Goal: Transaction & Acquisition: Purchase product/service

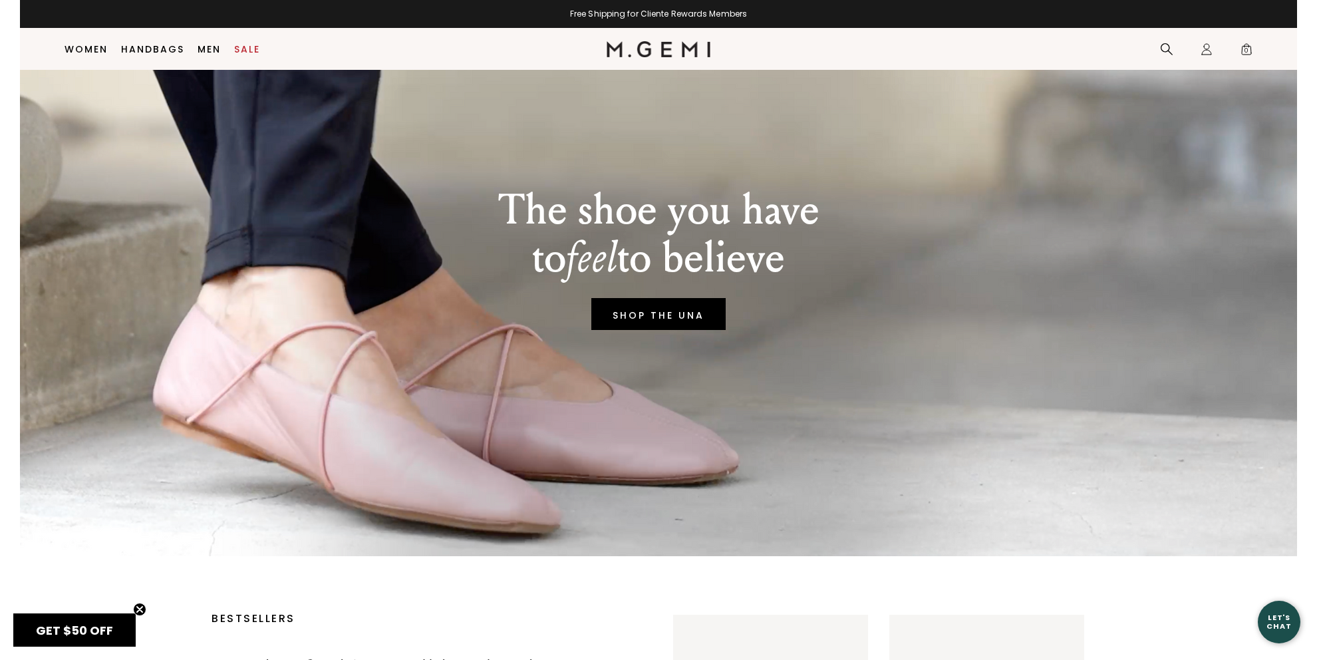
scroll to position [166, 0]
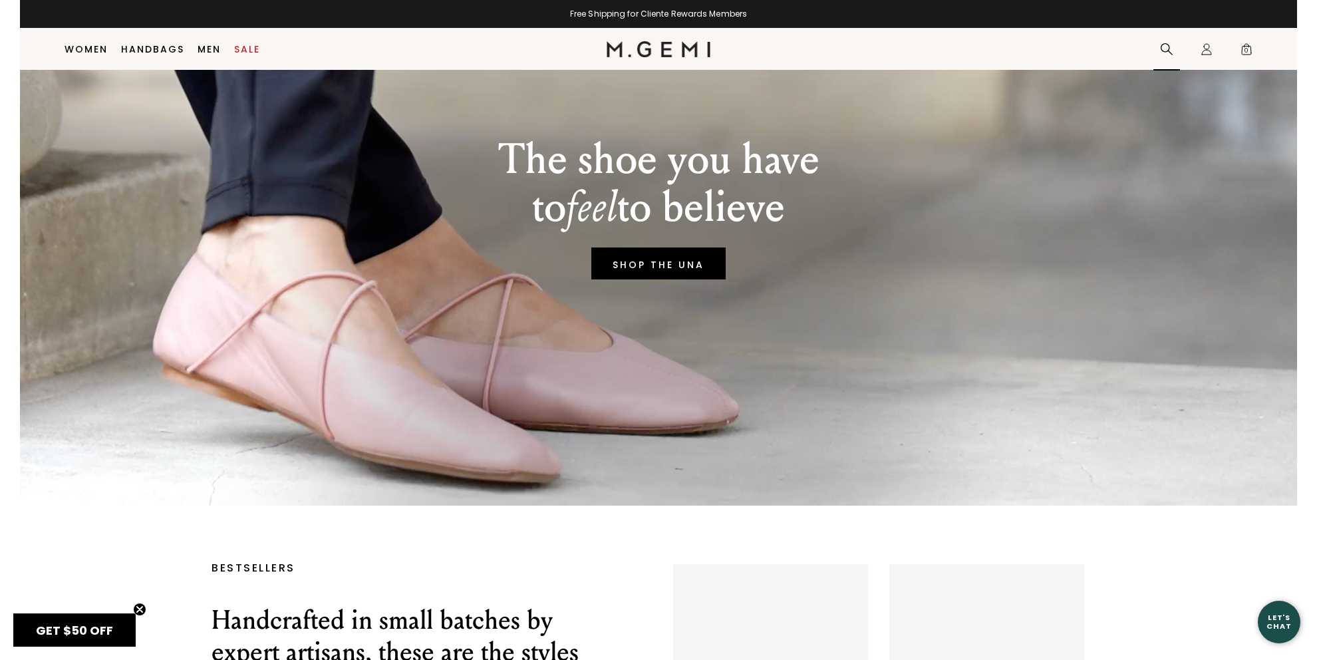
click at [1167, 50] on icon at bounding box center [1166, 49] width 13 height 13
click at [253, 51] on link "Sale" at bounding box center [247, 49] width 26 height 11
click at [254, 51] on link "Sale" at bounding box center [247, 49] width 26 height 11
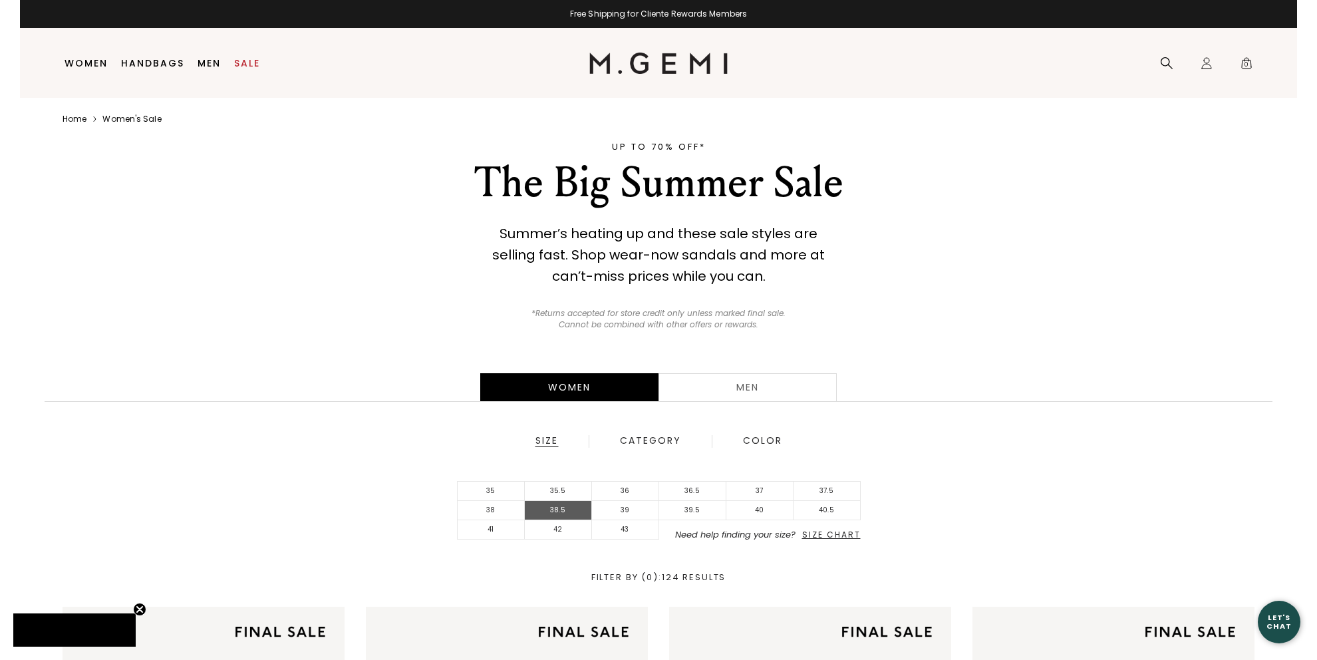
click at [553, 511] on li "38.5" at bounding box center [558, 510] width 67 height 19
click at [553, 510] on li "38.5" at bounding box center [558, 510] width 67 height 19
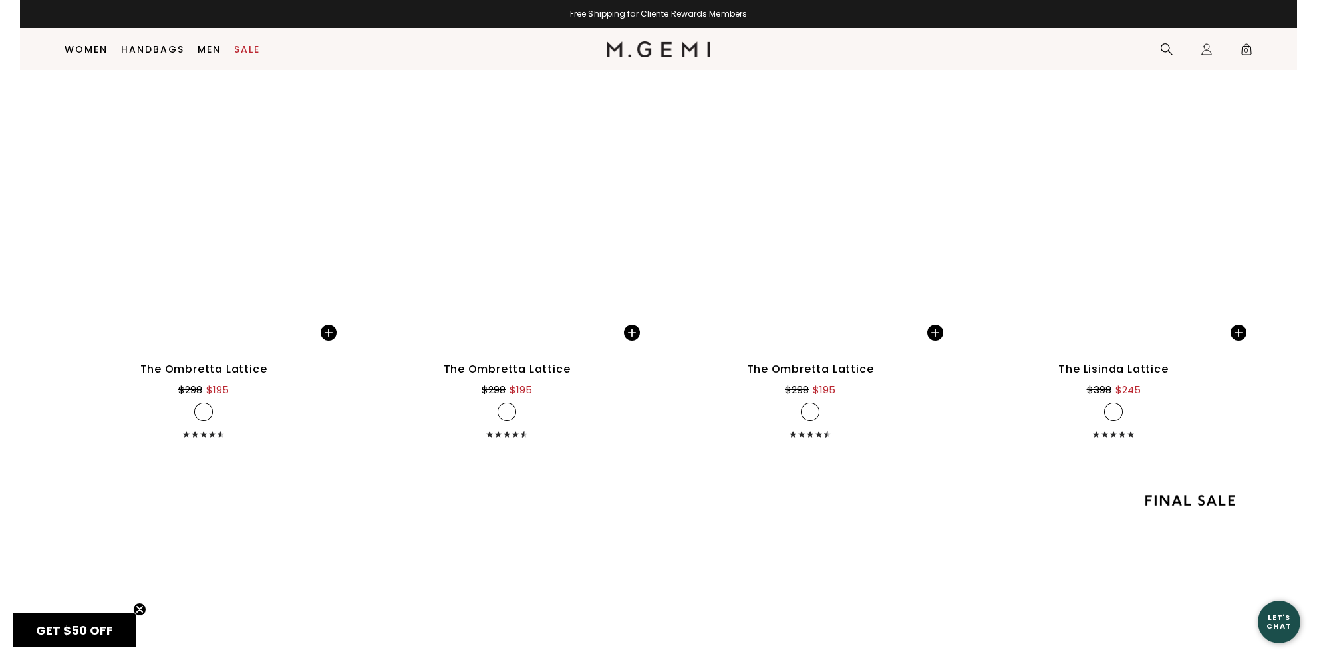
scroll to position [2721, 0]
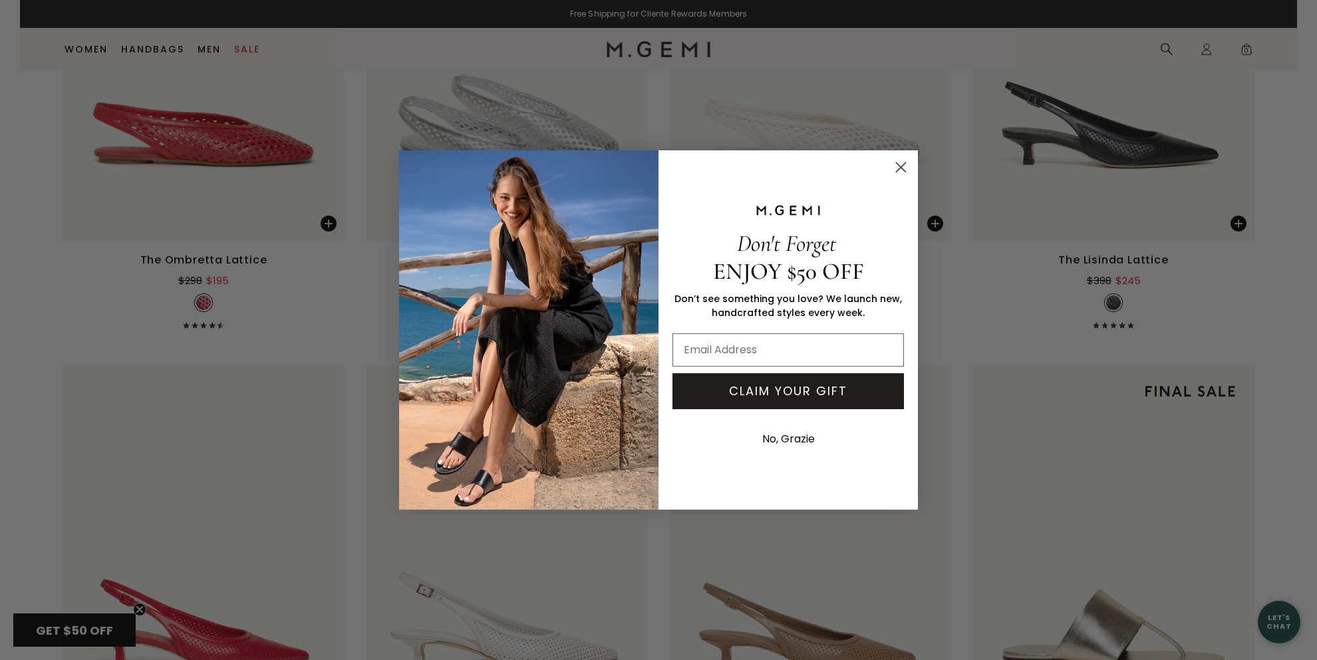
click at [895, 164] on circle "Close dialog" at bounding box center [901, 167] width 22 height 22
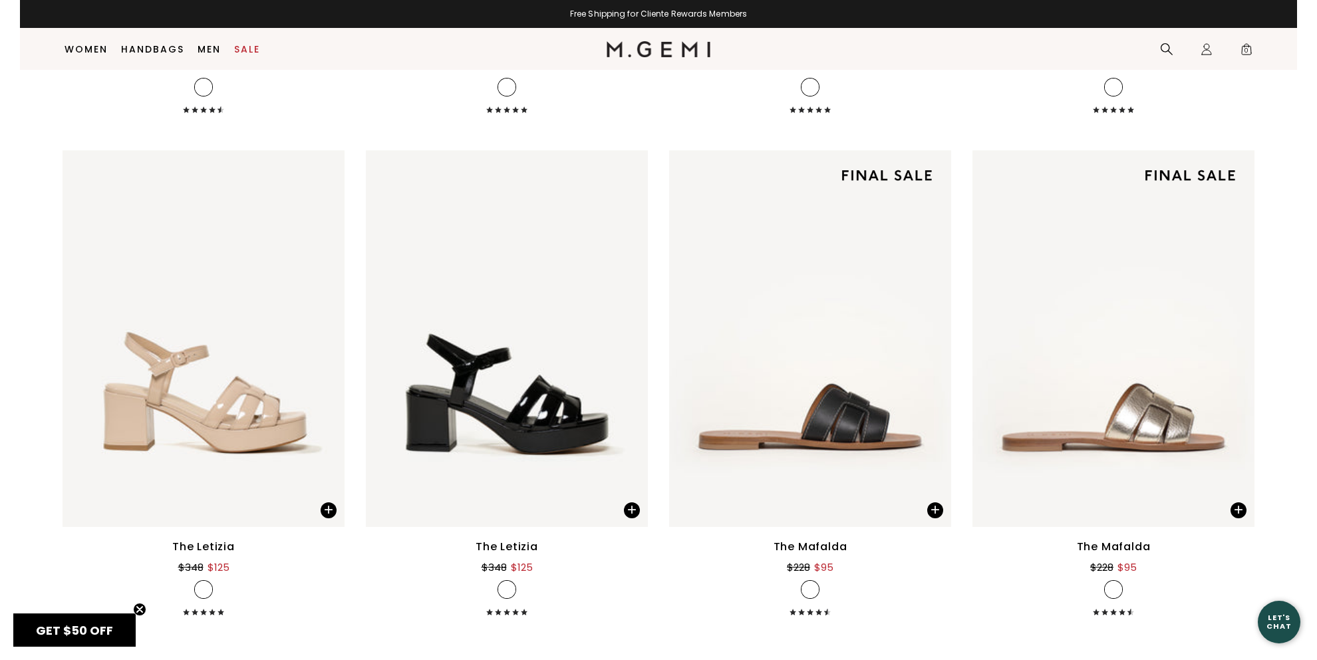
scroll to position [7462, 0]
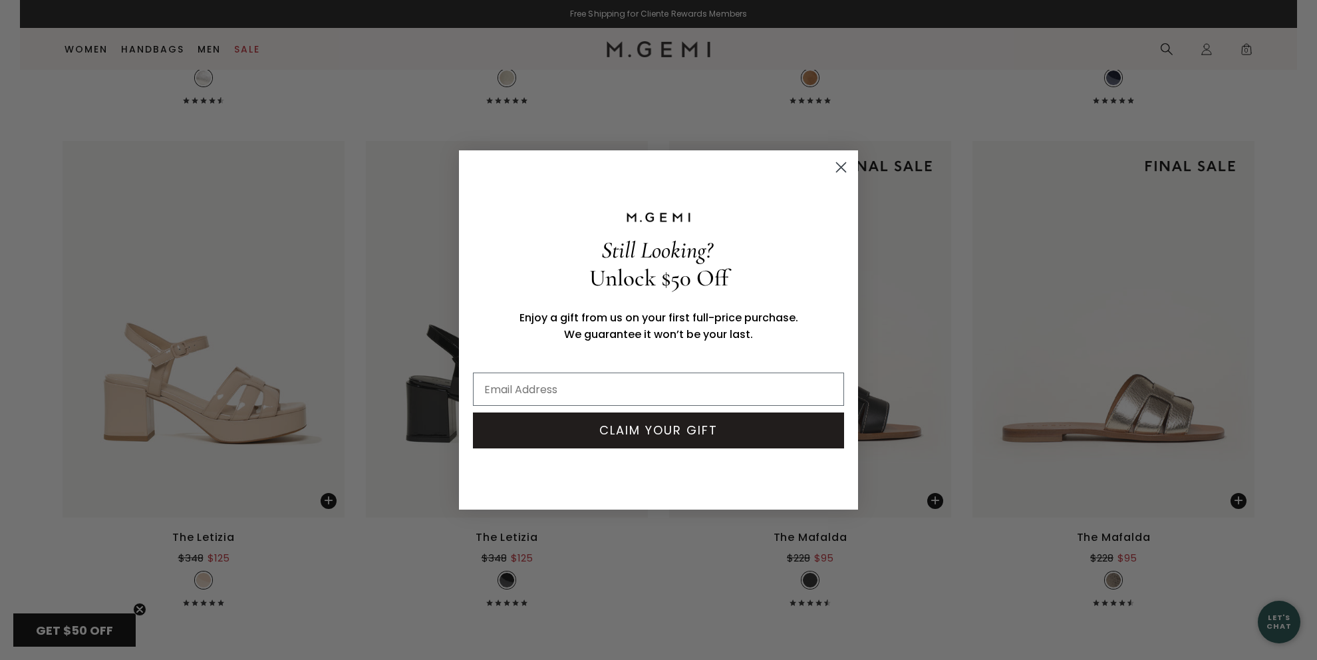
click at [845, 164] on icon "Close dialog" at bounding box center [841, 167] width 9 height 9
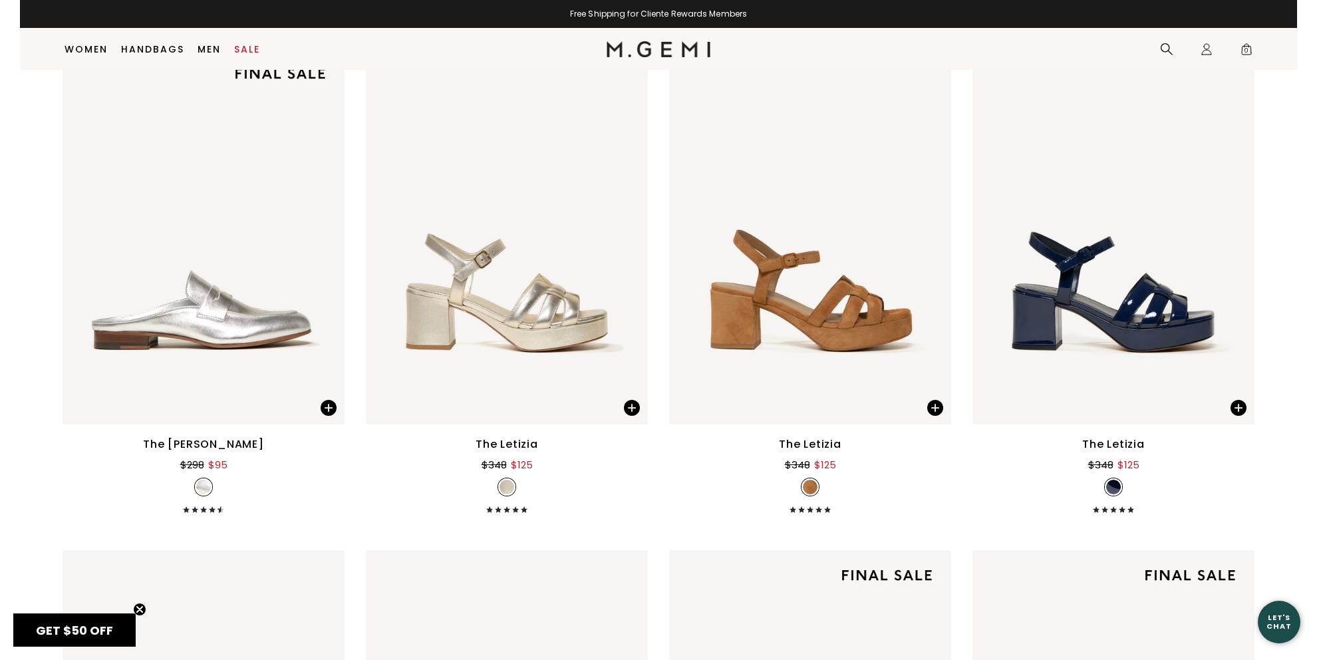
scroll to position [7035, 0]
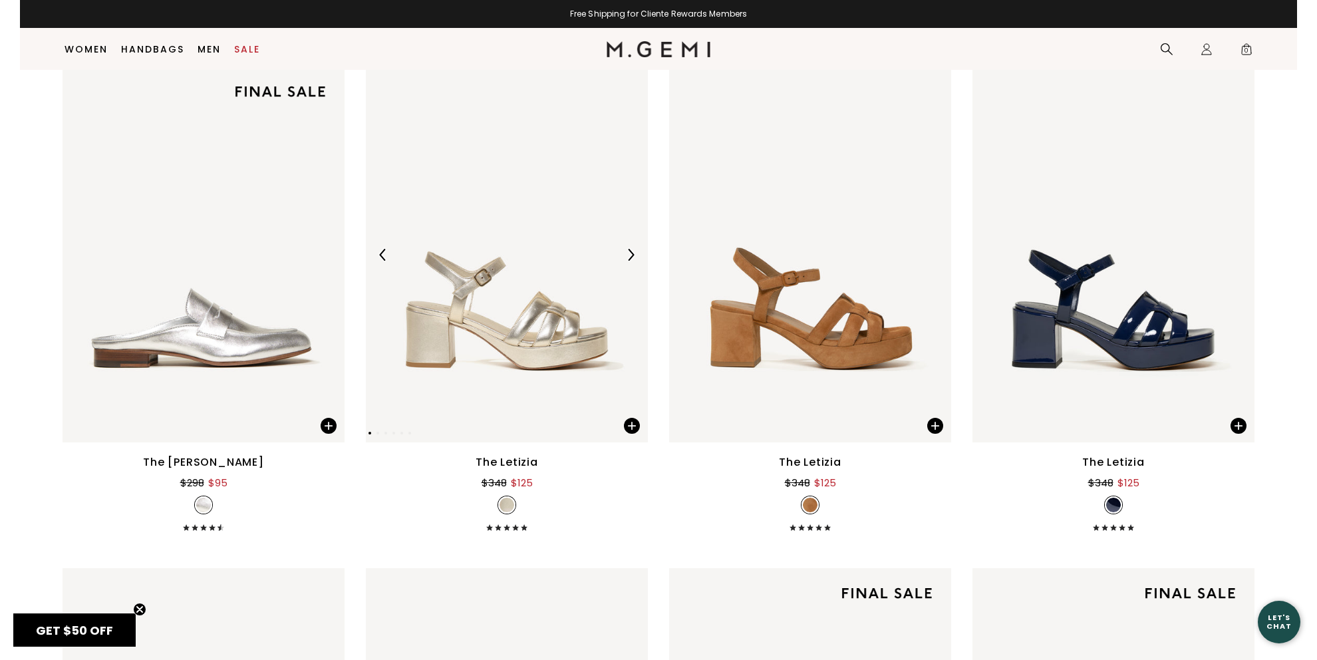
click at [566, 333] on img at bounding box center [507, 255] width 282 height 376
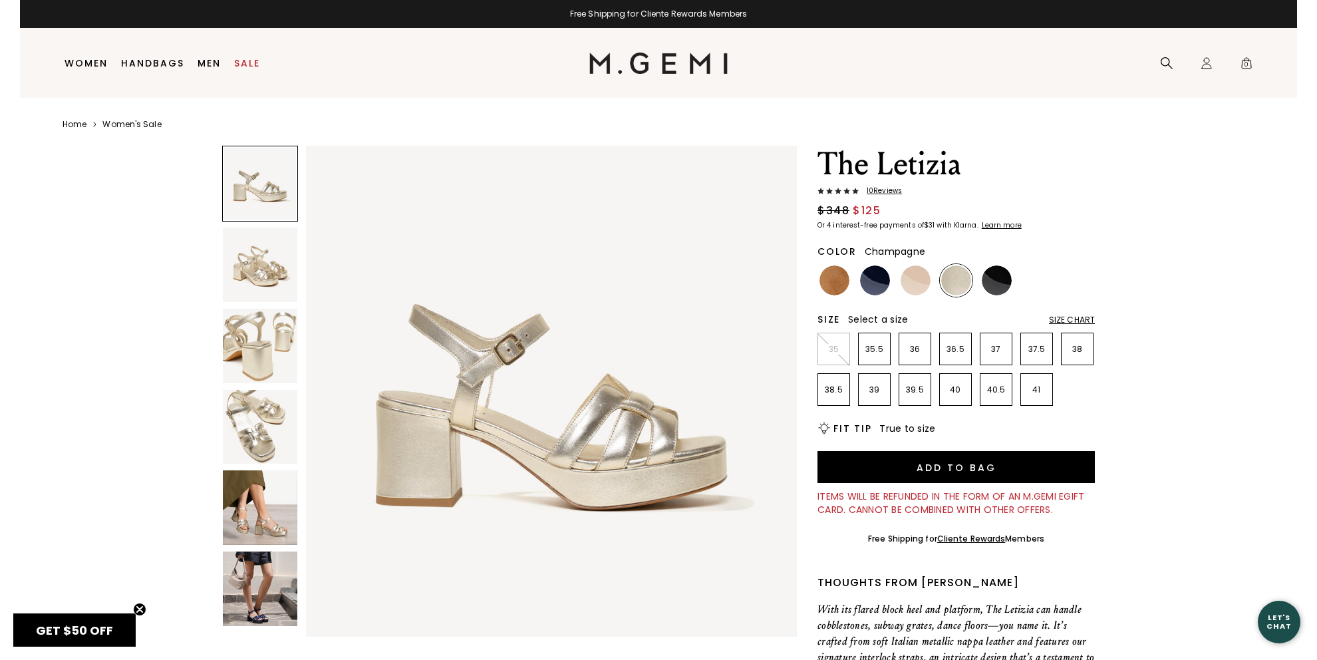
click at [239, 506] on img at bounding box center [260, 507] width 74 height 74
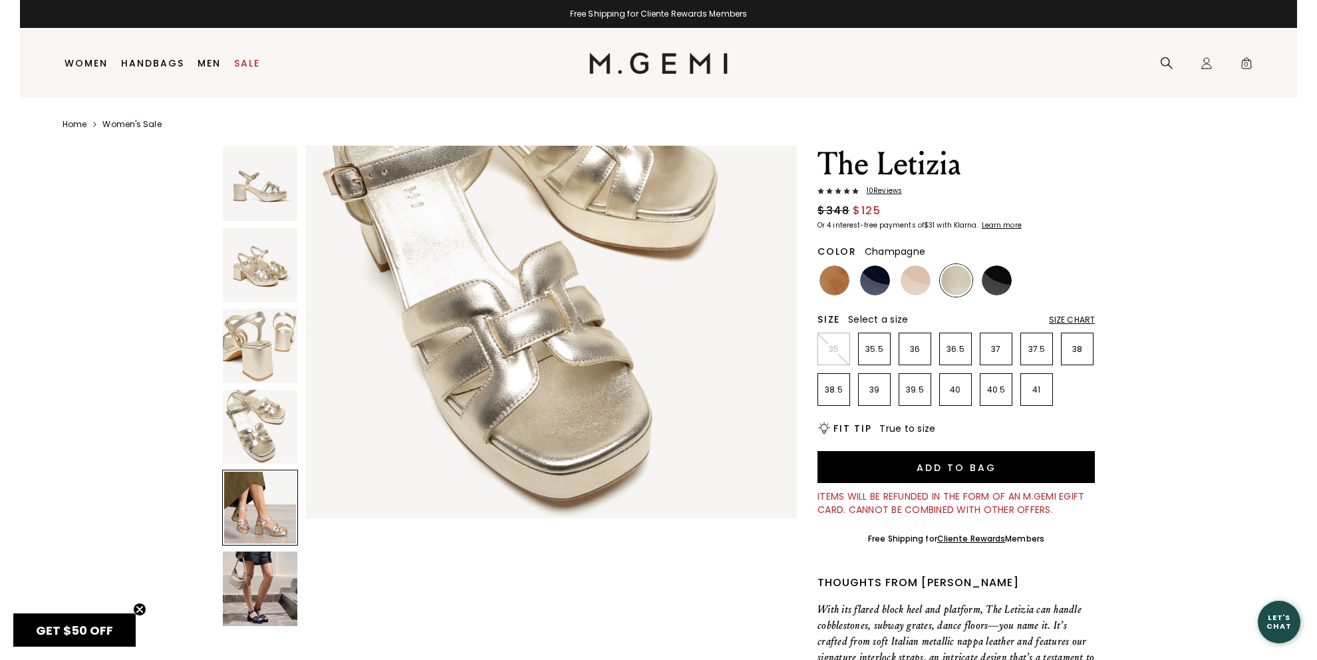
scroll to position [1978, 0]
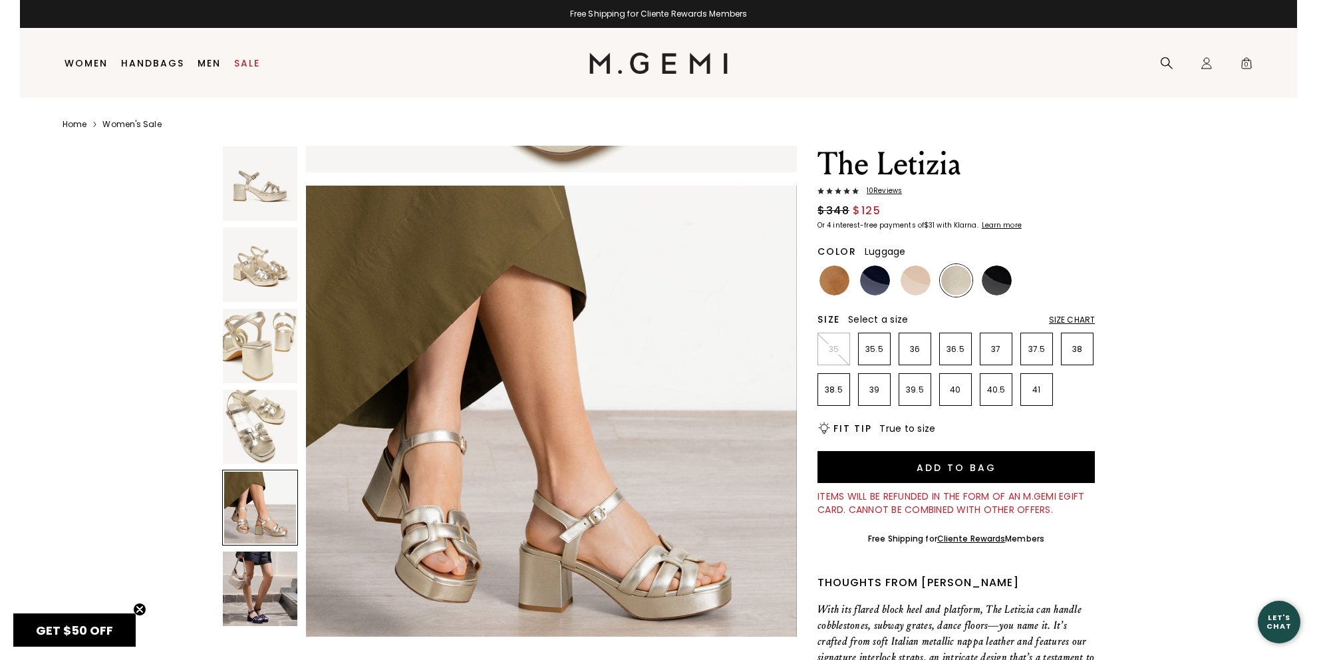
click at [827, 274] on img at bounding box center [834, 280] width 30 height 30
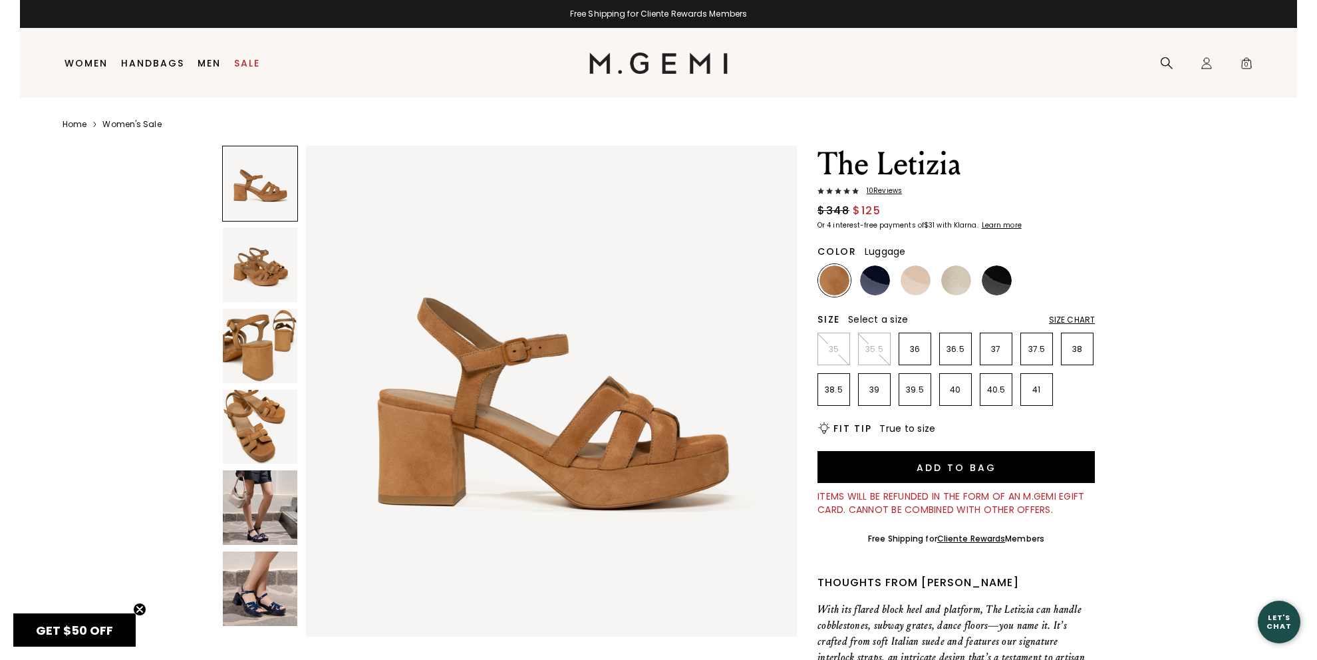
click at [275, 482] on img at bounding box center [260, 507] width 74 height 74
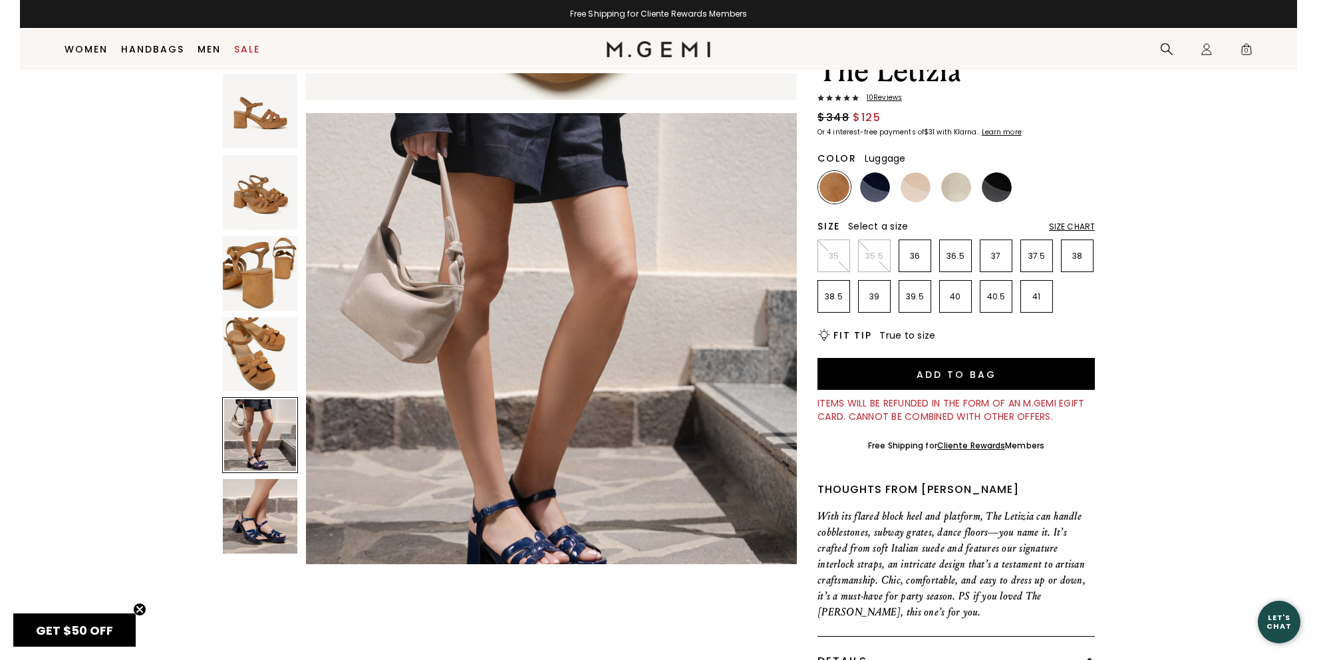
scroll to position [47, 0]
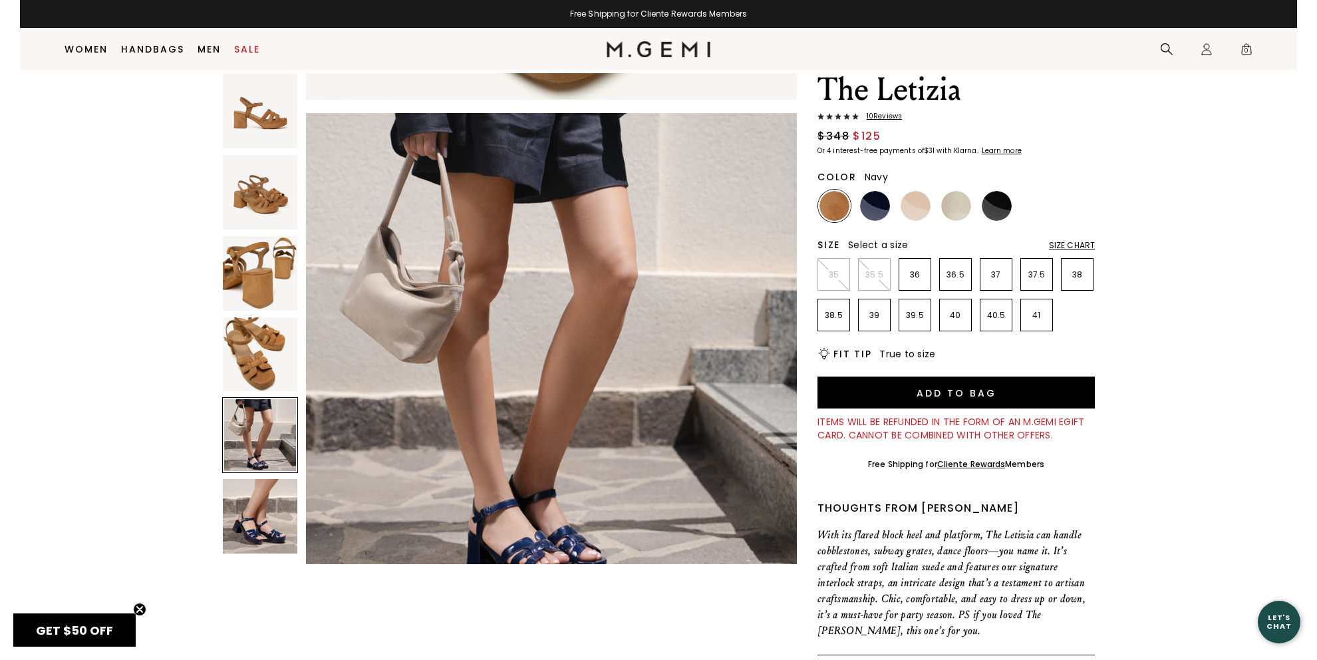
click at [872, 204] on img at bounding box center [875, 206] width 30 height 30
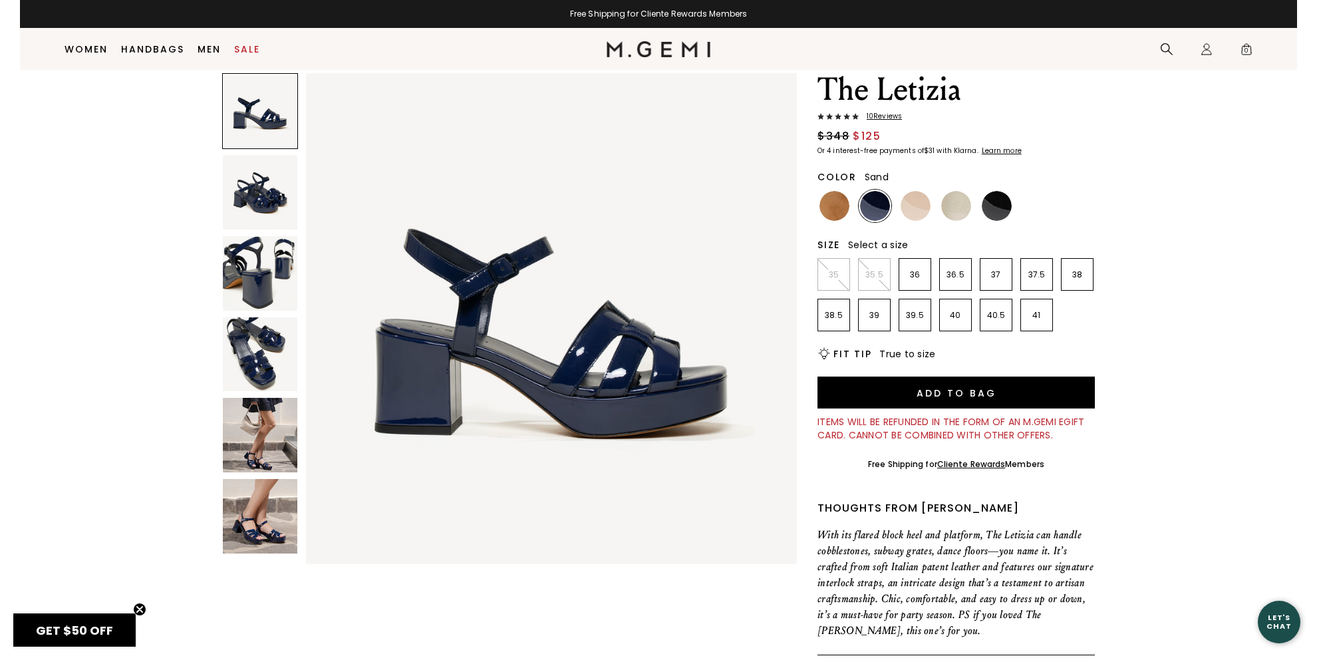
click at [919, 200] on img at bounding box center [916, 206] width 30 height 30
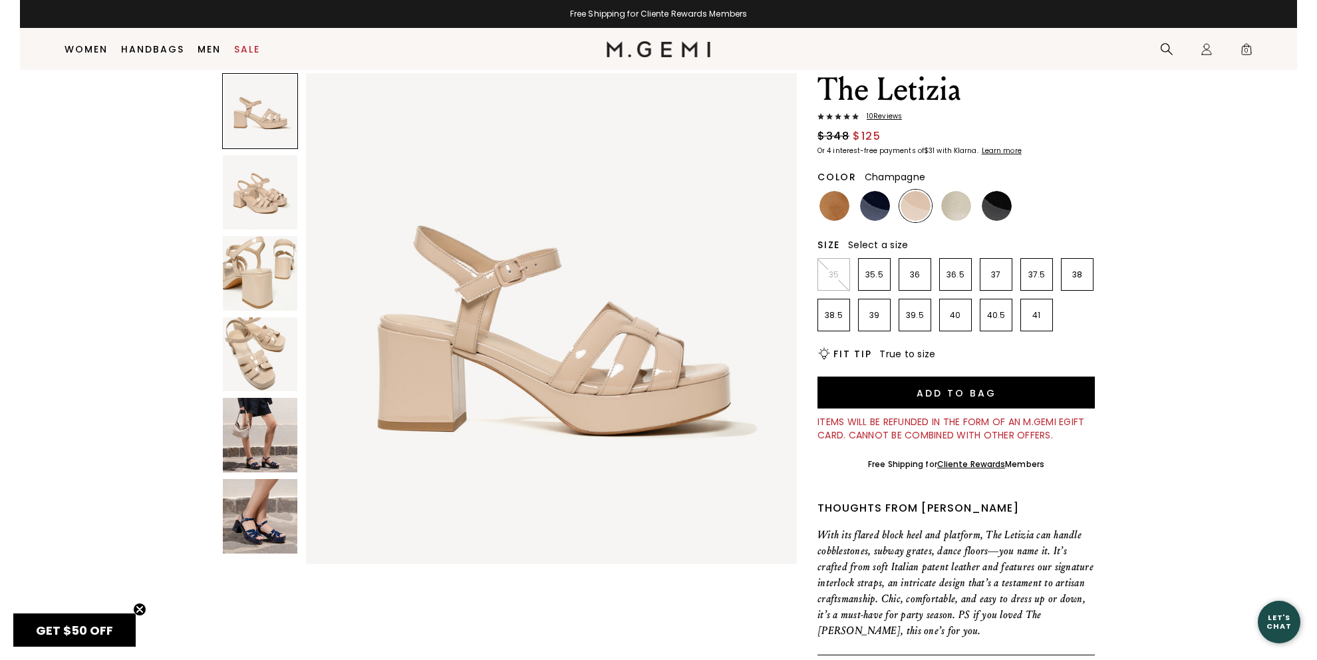
click at [950, 199] on img at bounding box center [956, 206] width 30 height 30
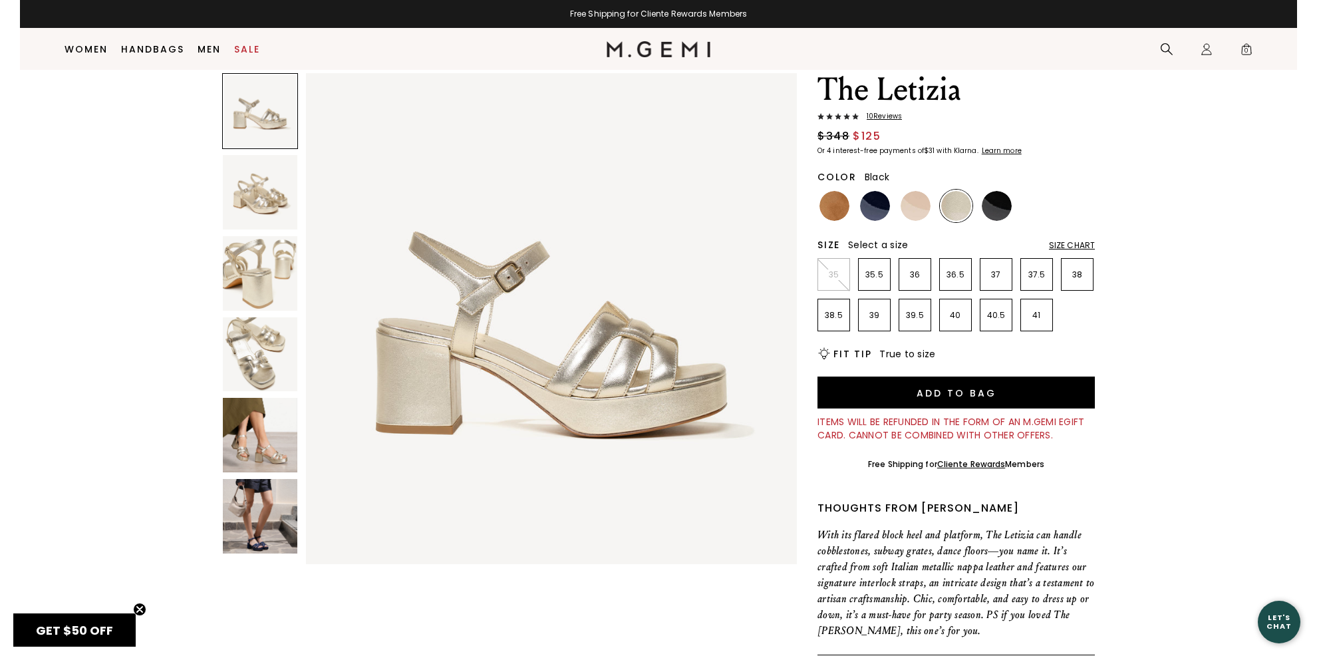
click at [996, 198] on img at bounding box center [997, 206] width 30 height 30
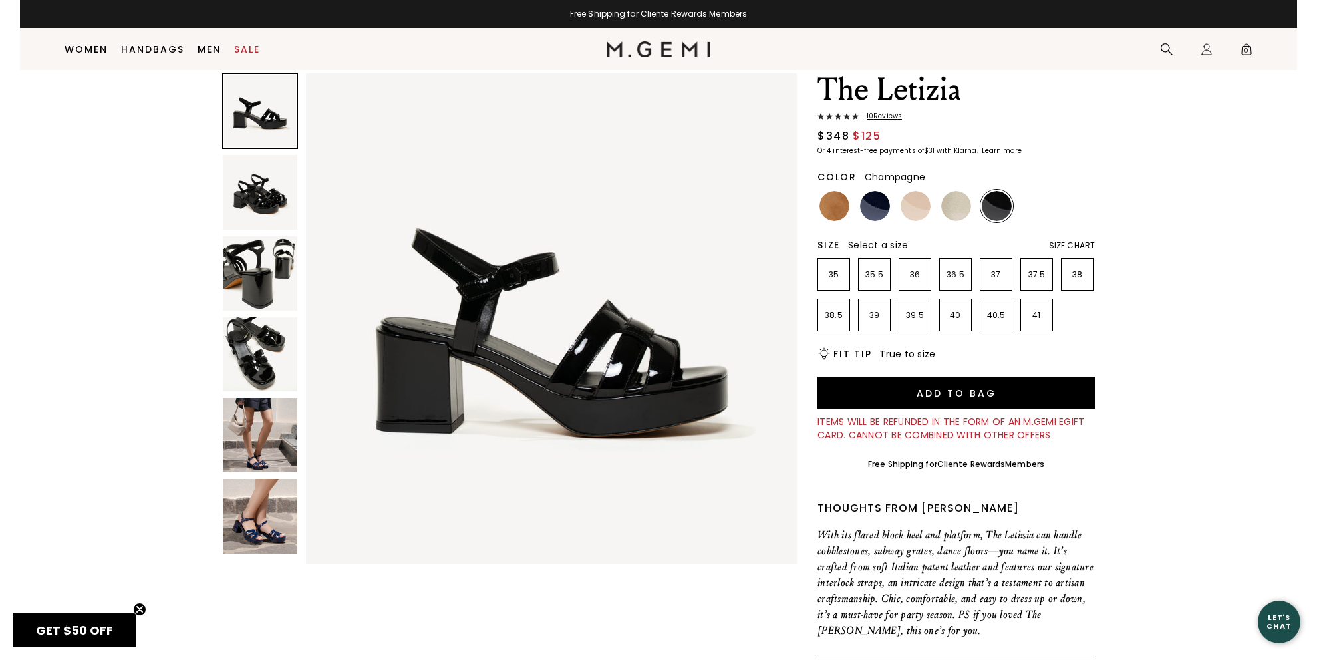
click at [954, 200] on img at bounding box center [956, 206] width 30 height 30
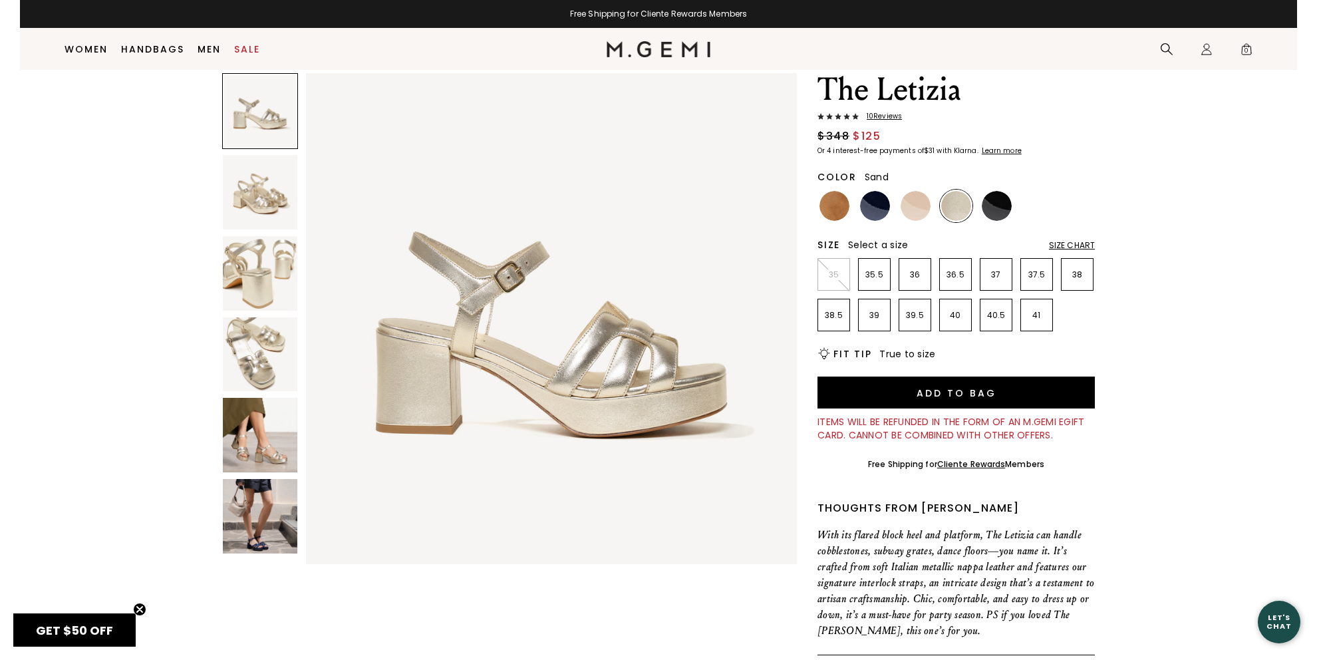
click at [915, 204] on img at bounding box center [916, 206] width 30 height 30
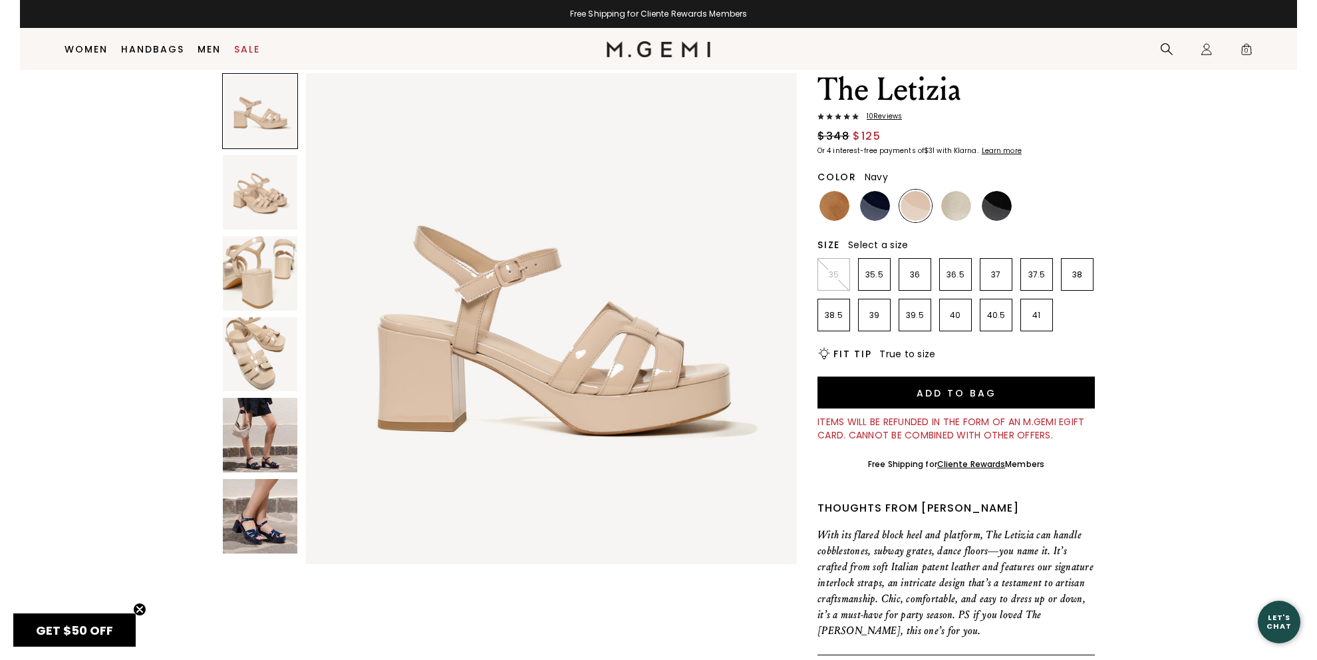
click at [878, 204] on img at bounding box center [875, 206] width 30 height 30
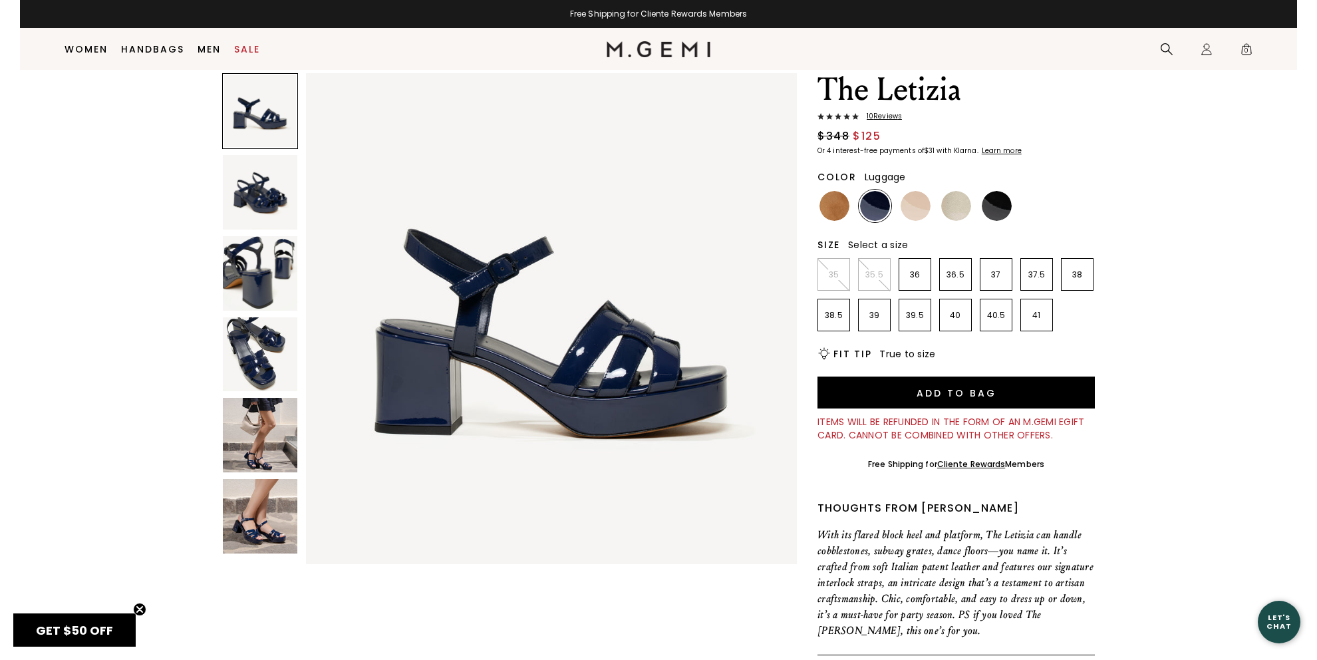
click at [830, 203] on img at bounding box center [834, 206] width 30 height 30
